Goal: Find contact information: Find contact information

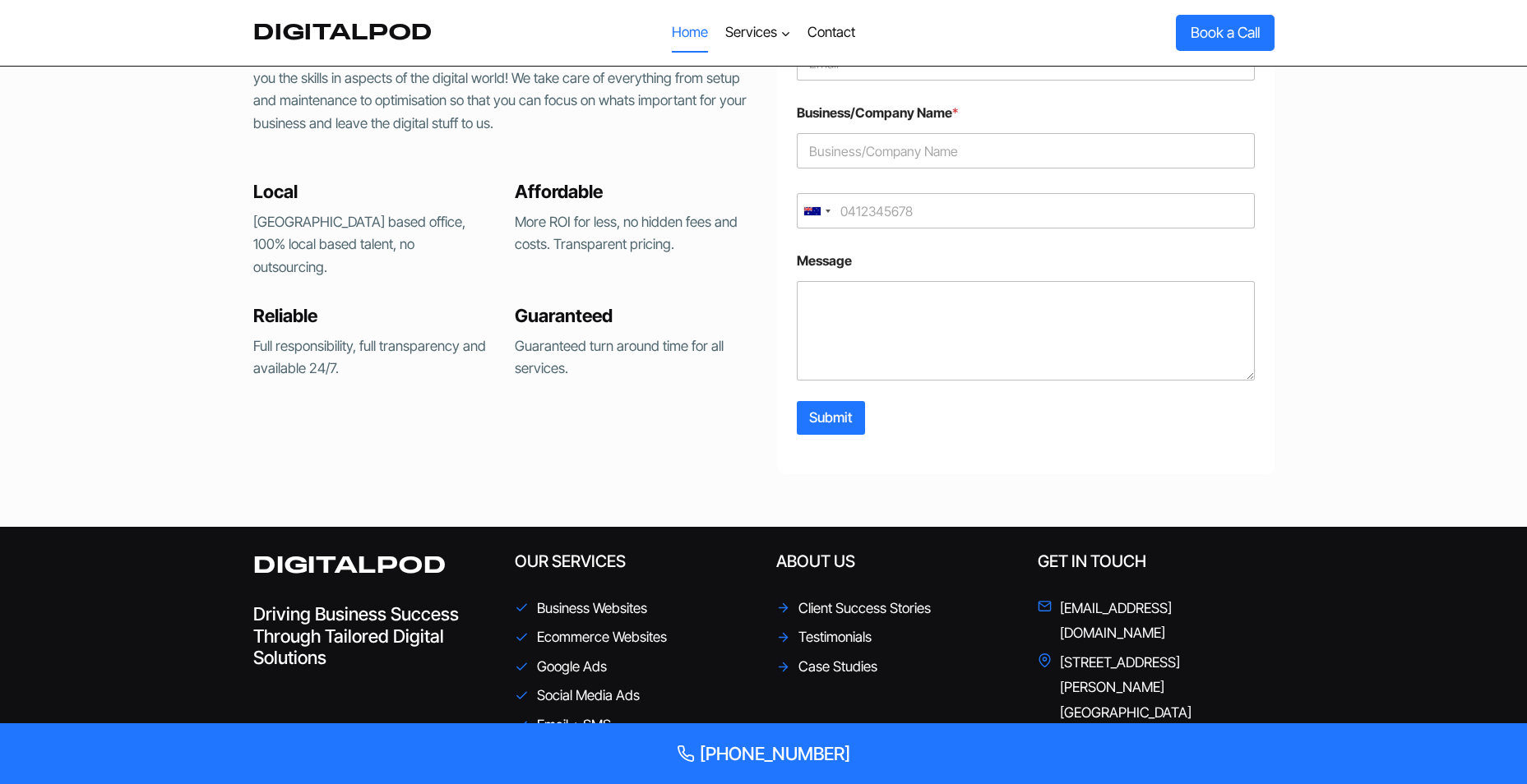
scroll to position [3766, 0]
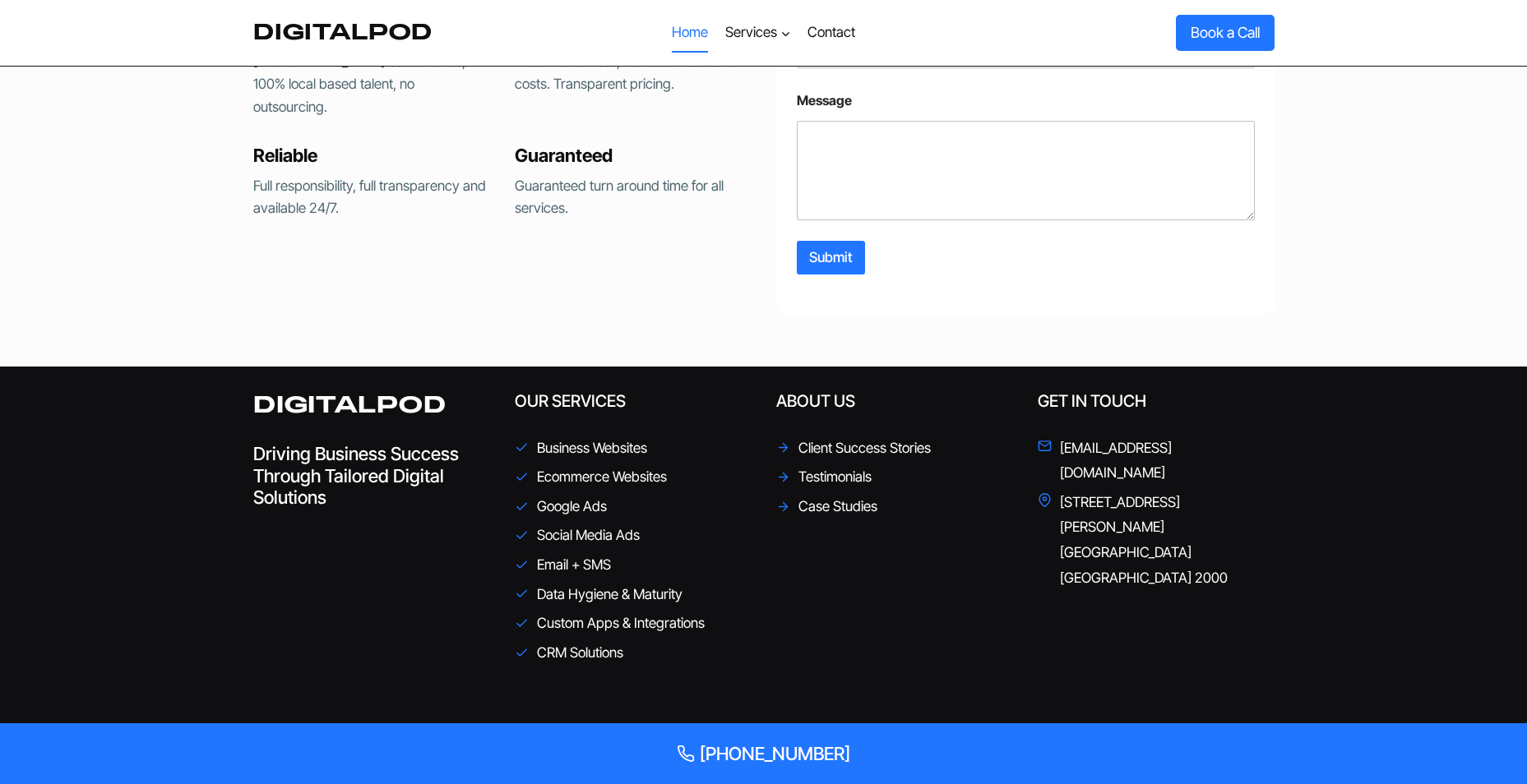
click at [835, 440] on span "Client Success Stories" at bounding box center [865, 449] width 133 height 25
click at [814, 465] on span "Testimonials" at bounding box center [835, 477] width 73 height 25
click at [782, 447] on icon at bounding box center [783, 447] width 14 height 14
click at [782, 467] on span at bounding box center [783, 477] width 14 height 20
click at [785, 490] on ul "Client Success Stories Testimonials Case Studies" at bounding box center [895, 478] width 237 height 84
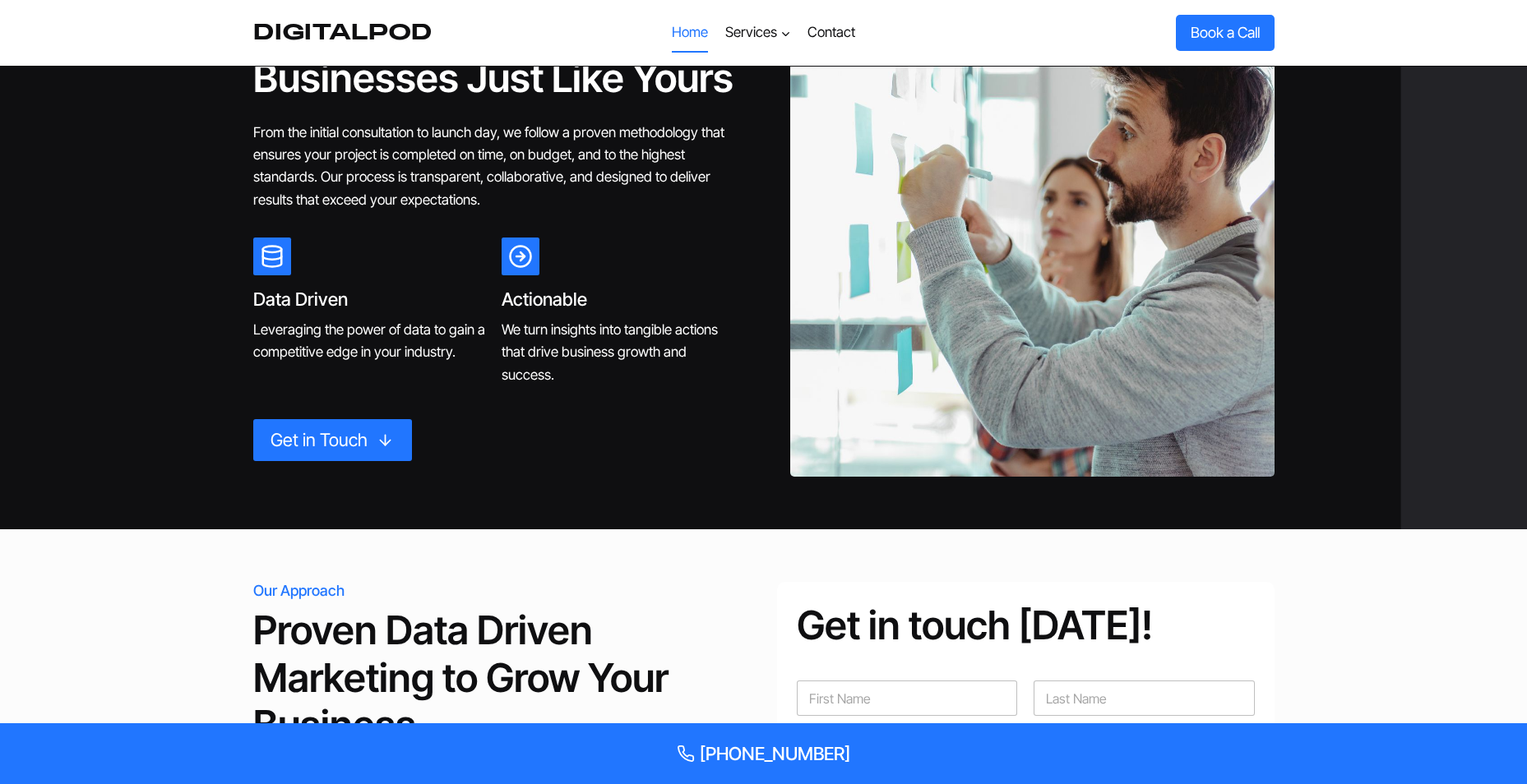
scroll to position [2862, 0]
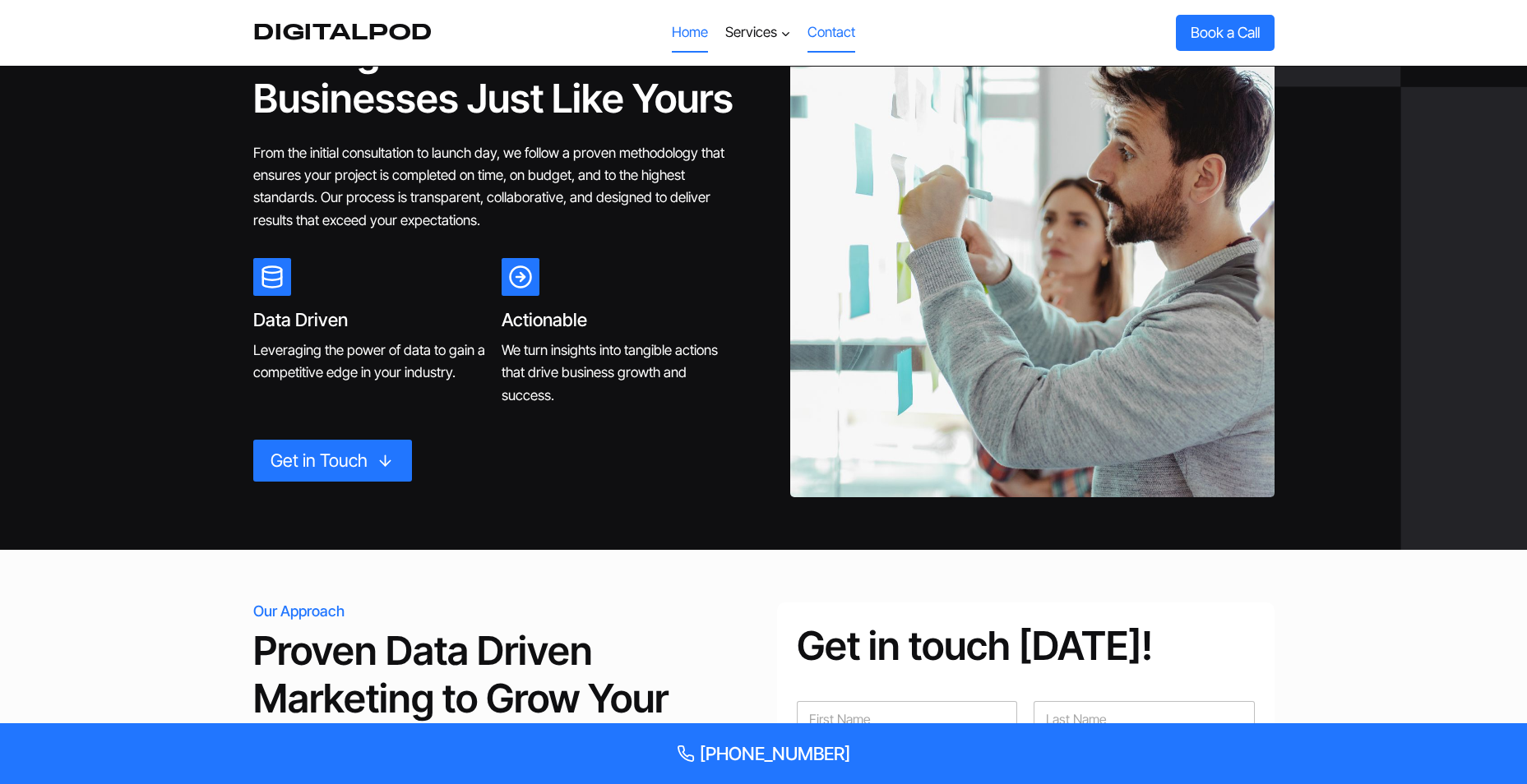
click at [837, 36] on link "Contact" at bounding box center [831, 33] width 64 height 39
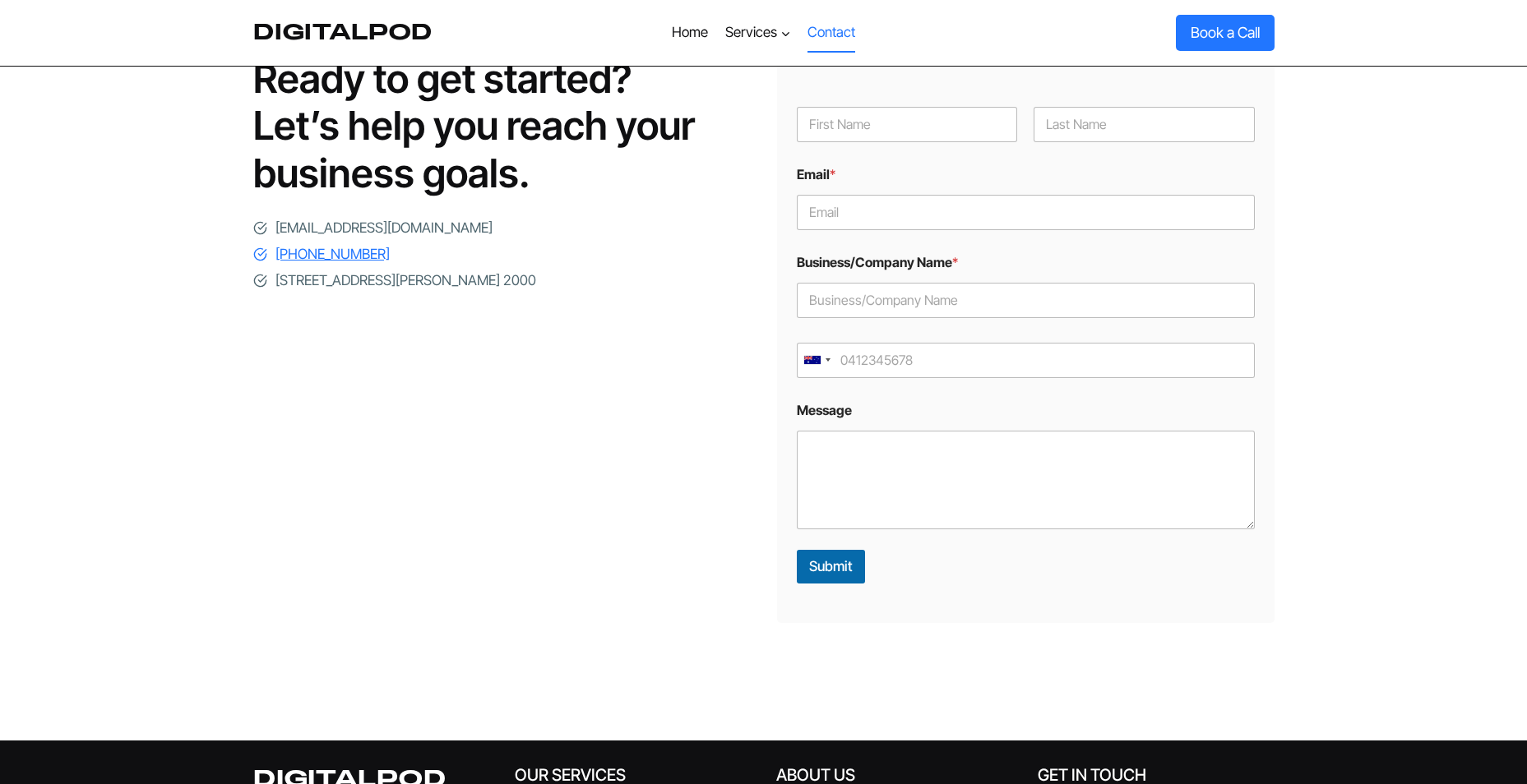
scroll to position [198, 0]
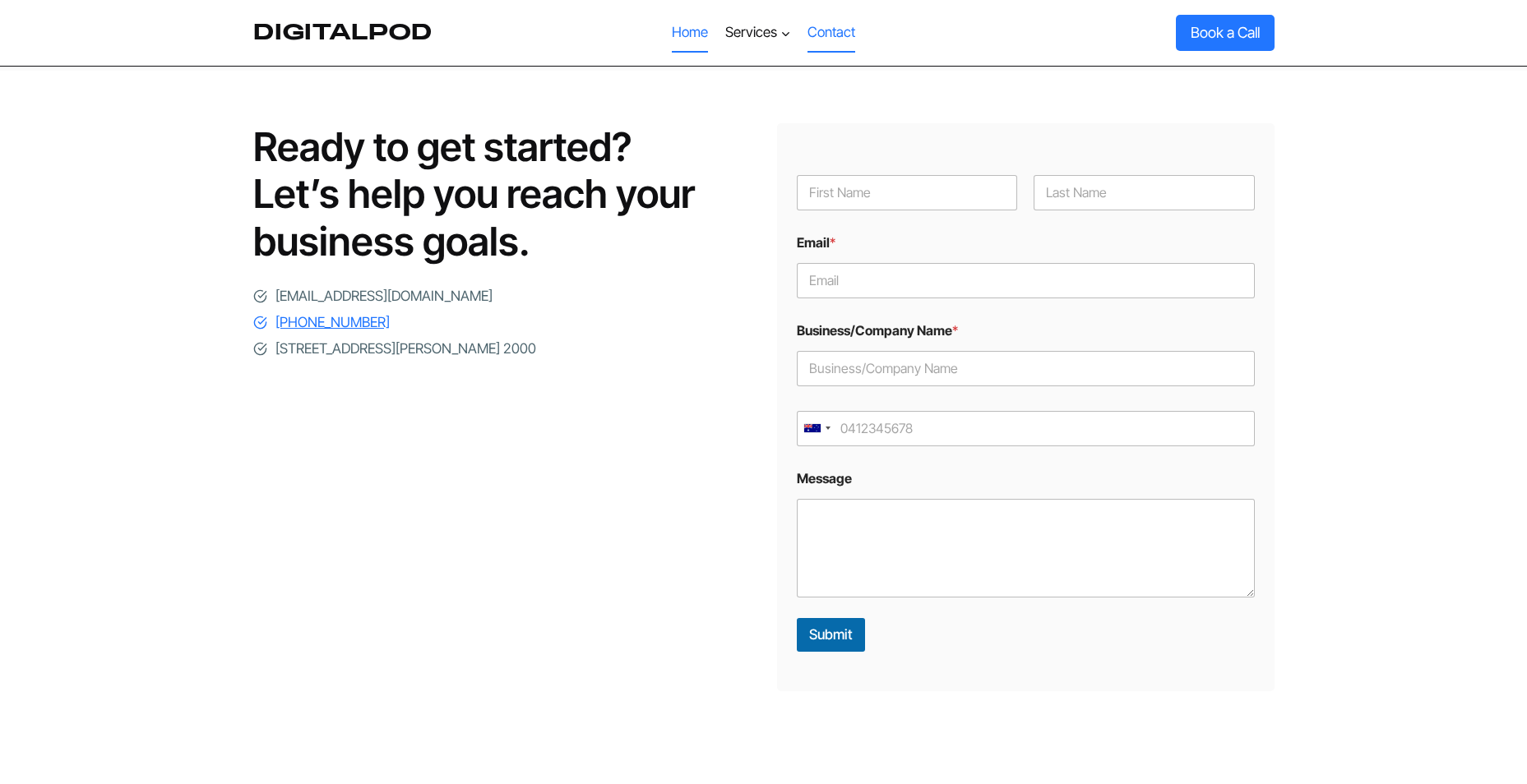
click at [680, 32] on link "Home" at bounding box center [690, 33] width 53 height 39
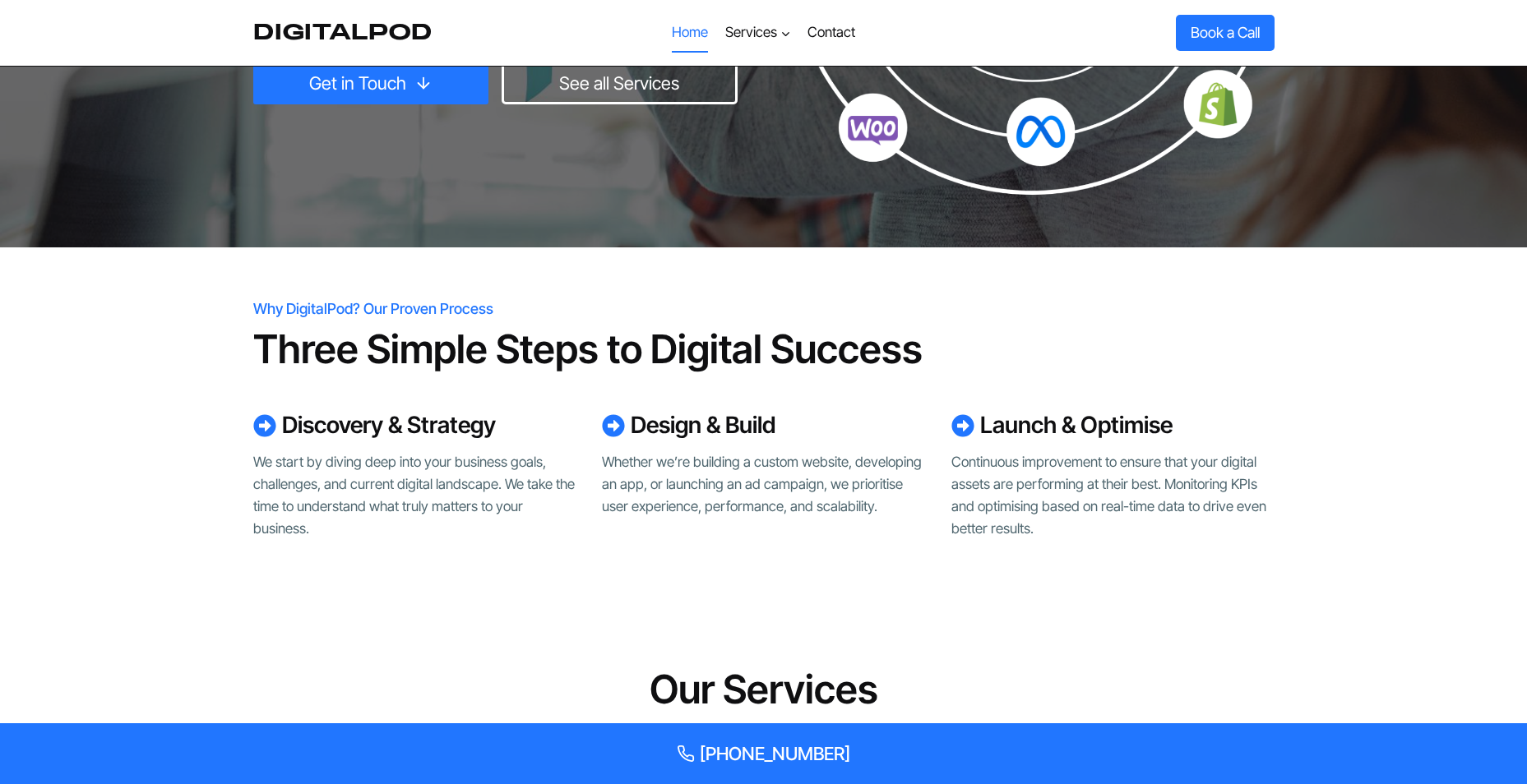
scroll to position [411, 0]
